Goal: Transaction & Acquisition: Purchase product/service

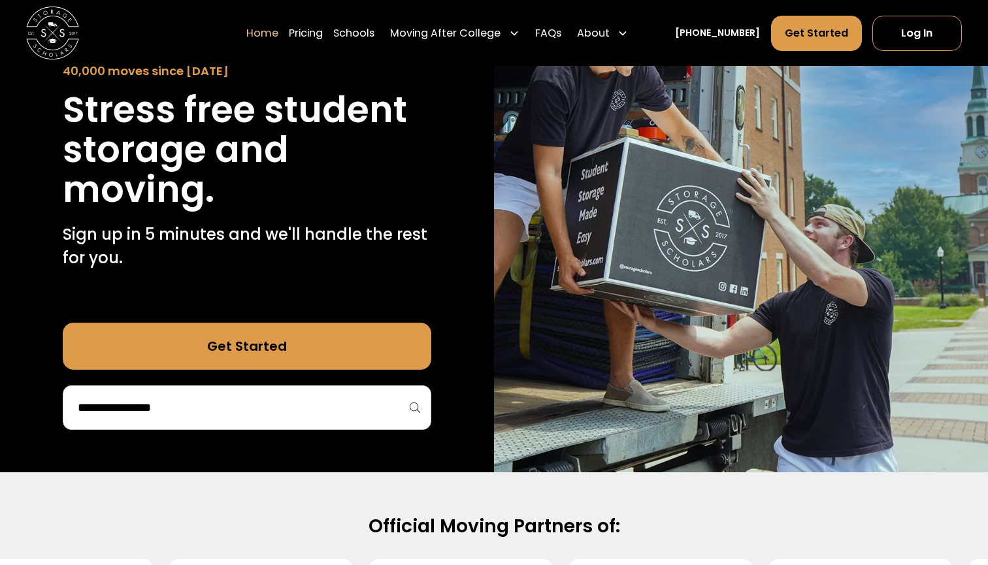
scroll to position [146, 0]
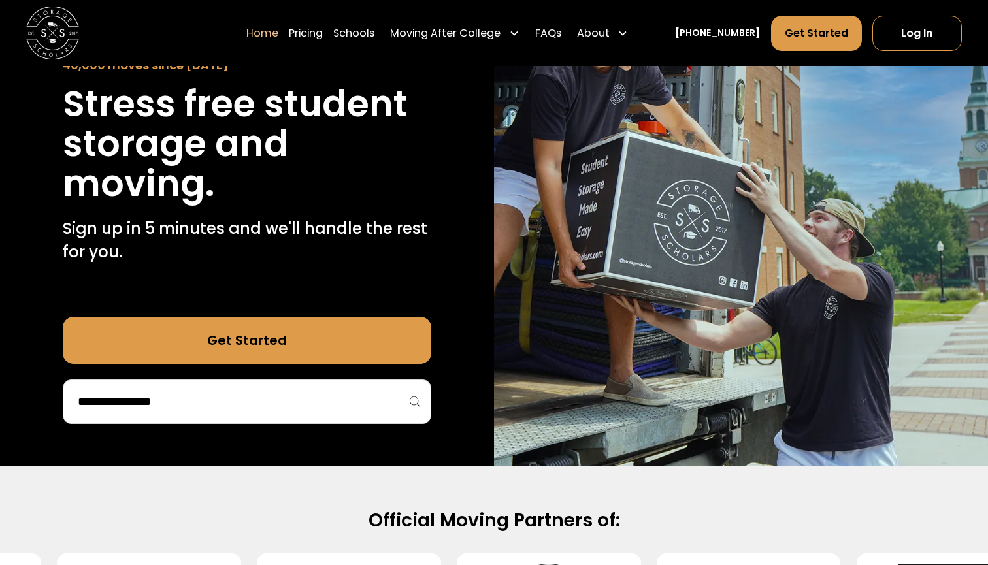
click at [208, 410] on input "search" at bounding box center [246, 402] width 341 height 22
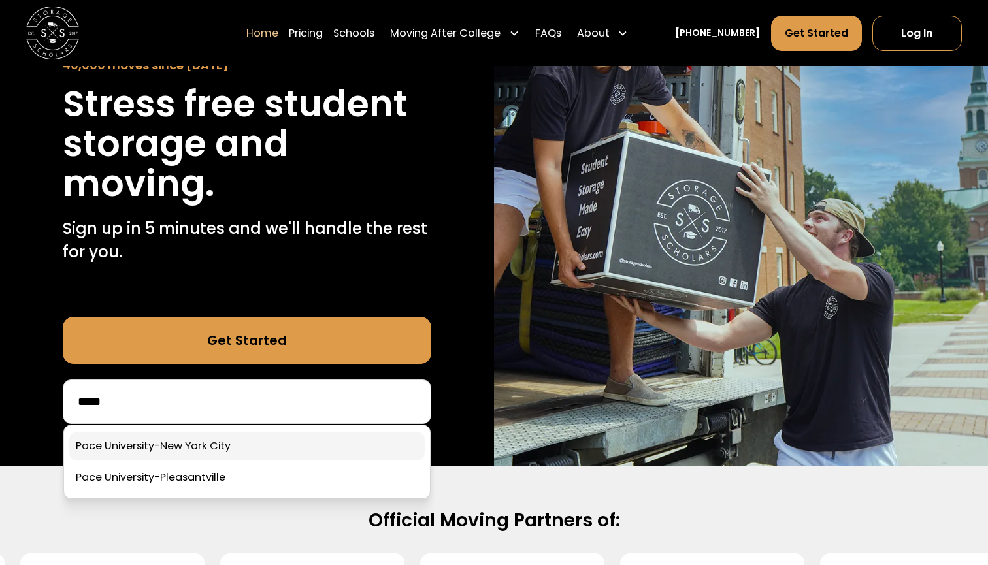
type input "****"
click at [202, 443] on link at bounding box center [246, 446] width 355 height 29
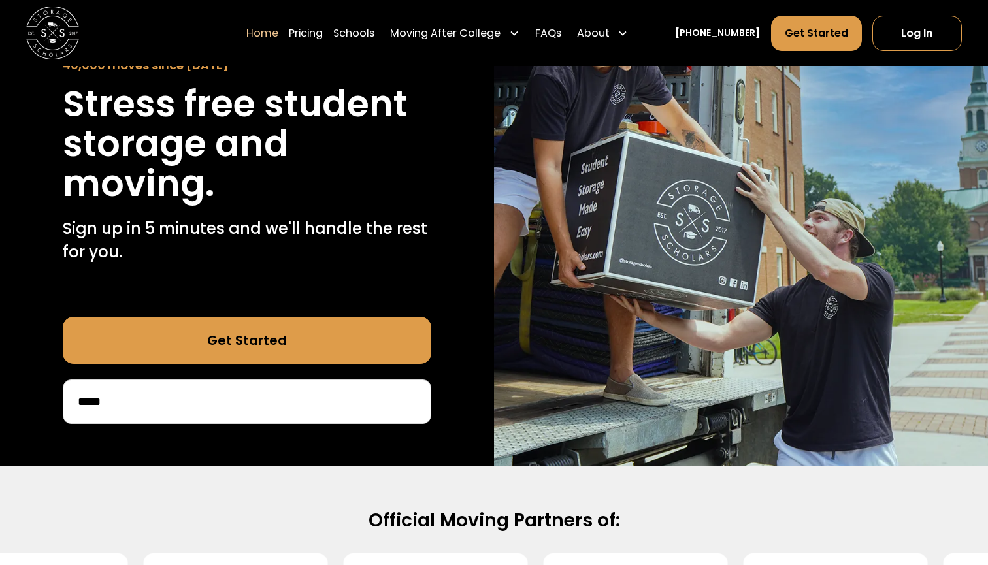
click at [184, 446] on div "40,000 moves since 2017 Stress free student storage and moving. Sign up in 5 mi…" at bounding box center [247, 214] width 494 height 504
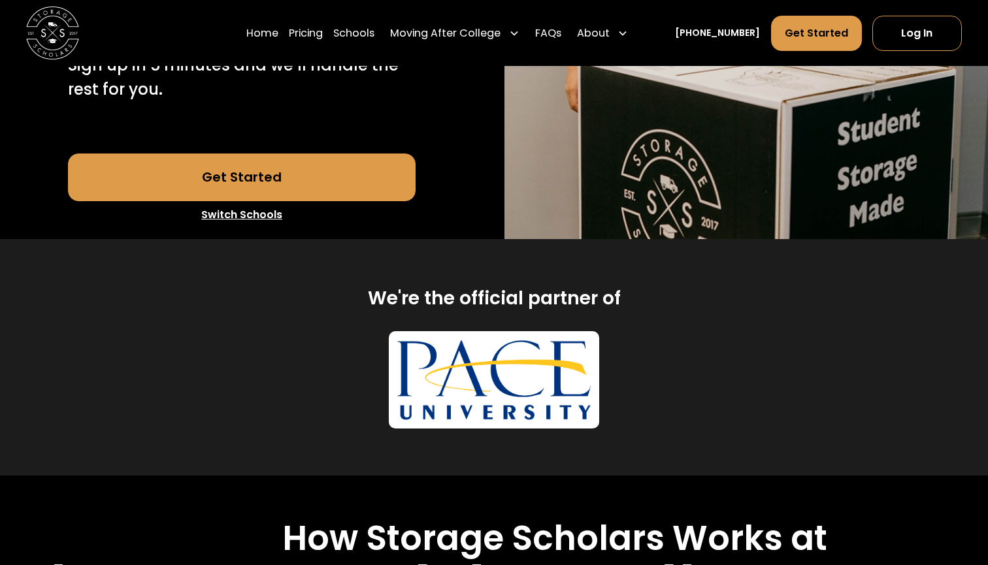
scroll to position [485, 0]
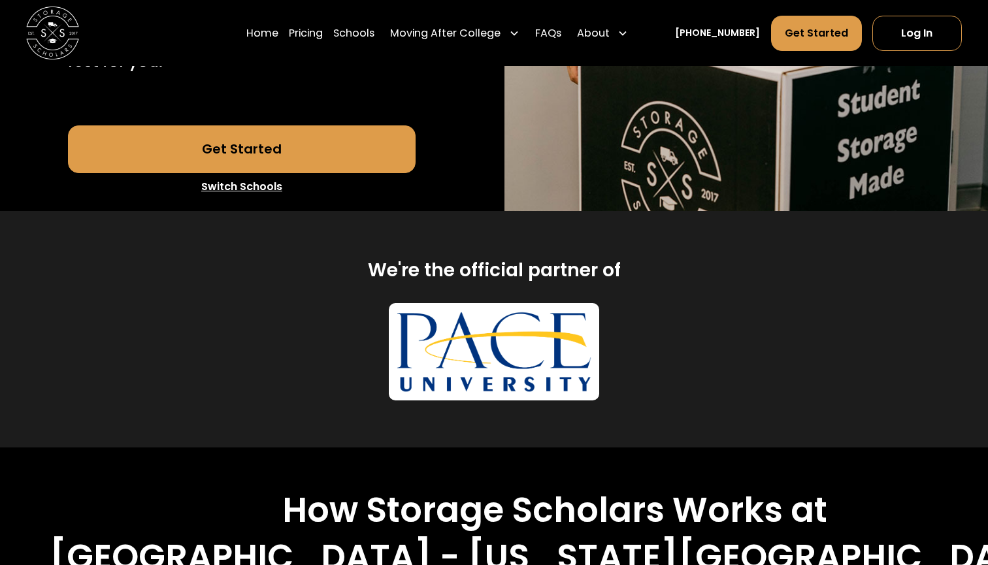
click at [293, 125] on link "Get Started" at bounding box center [242, 148] width 348 height 47
click at [374, 39] on link "Schools" at bounding box center [353, 32] width 41 height 37
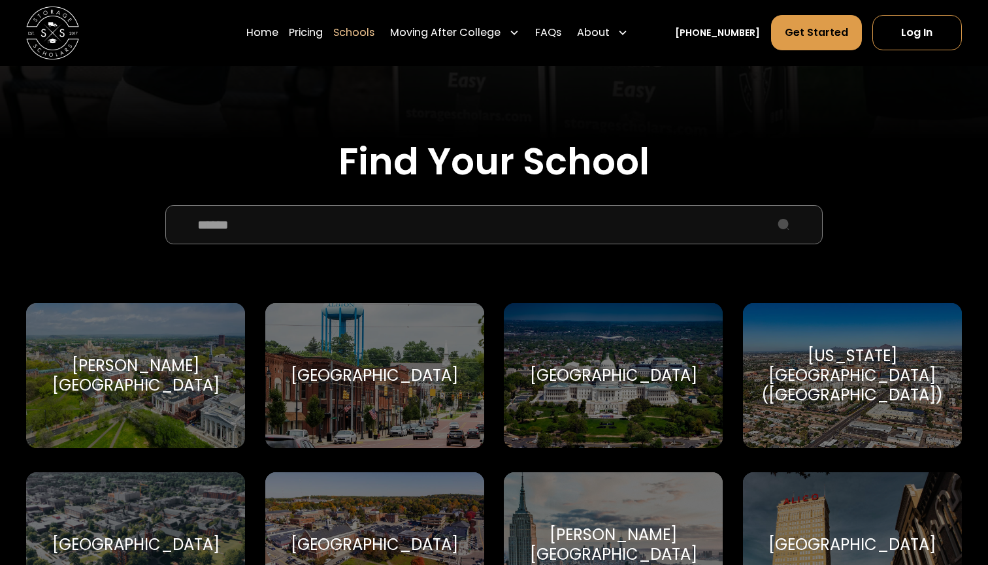
scroll to position [455, 0]
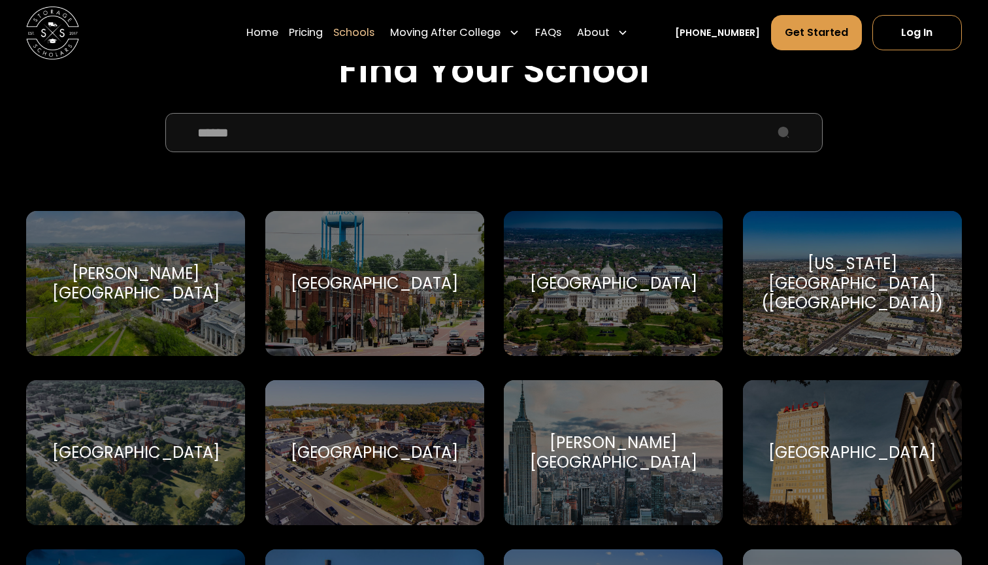
click at [378, 136] on input "School Select Form" at bounding box center [493, 132] width 657 height 39
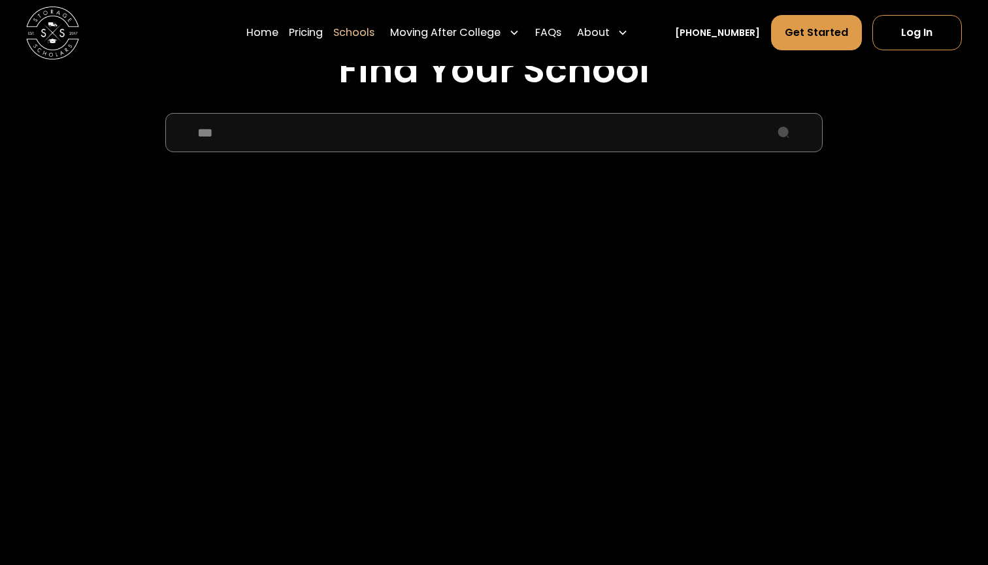
type input "****"
